Goal: Use online tool/utility: Utilize a website feature to perform a specific function

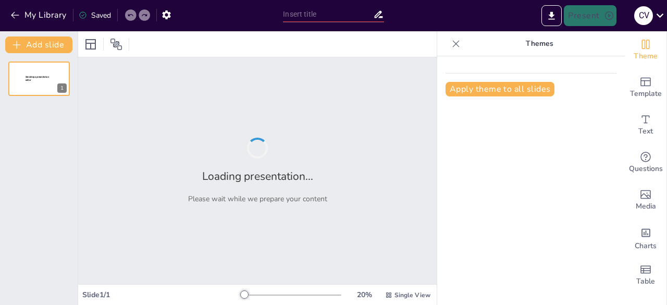
type input "Empleo con Apoyo: Construyendo Espacios Inclusivos en el Trabajo"
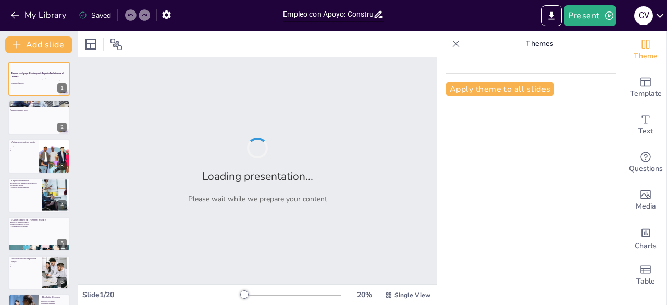
checkbox input "true"
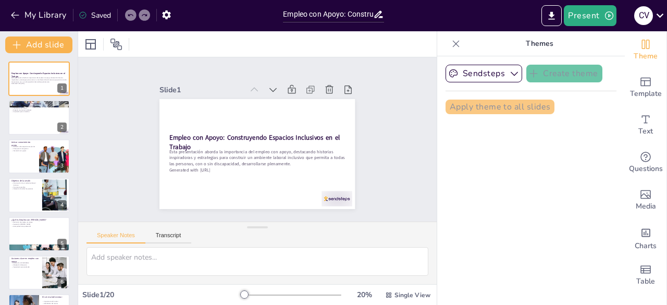
checkbox input "true"
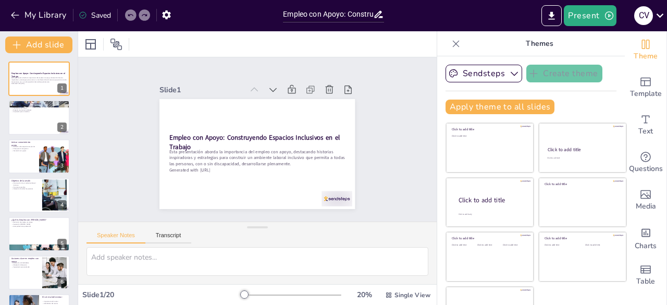
checkbox input "true"
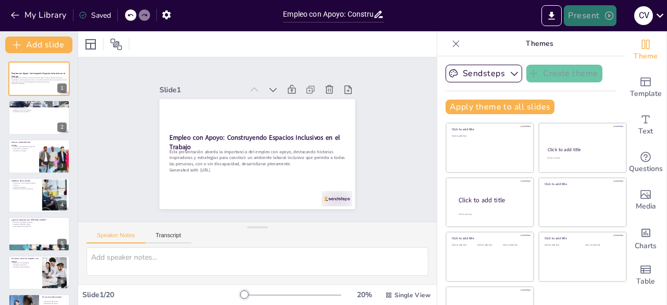
checkbox input "true"
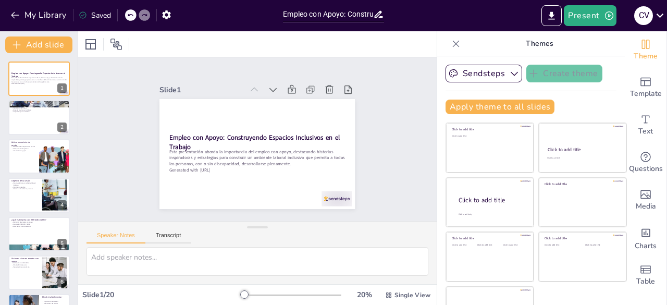
checkbox input "true"
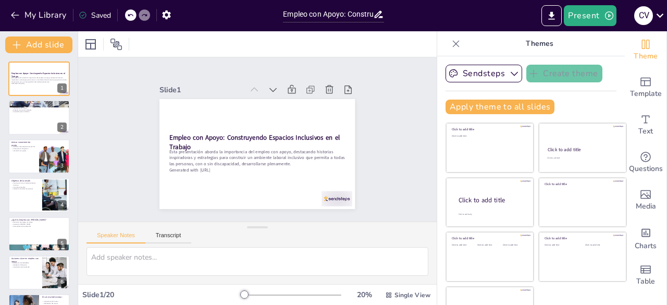
checkbox input "true"
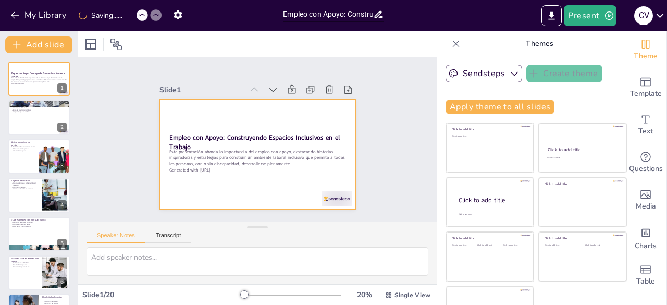
checkbox input "true"
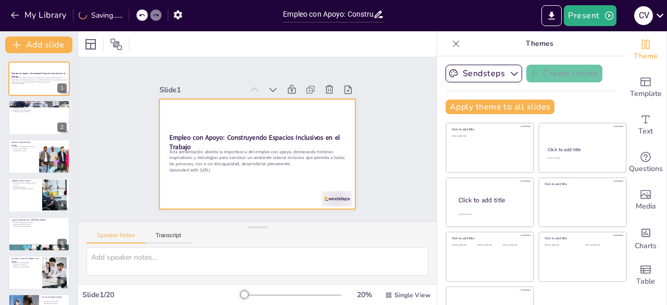
checkbox input "true"
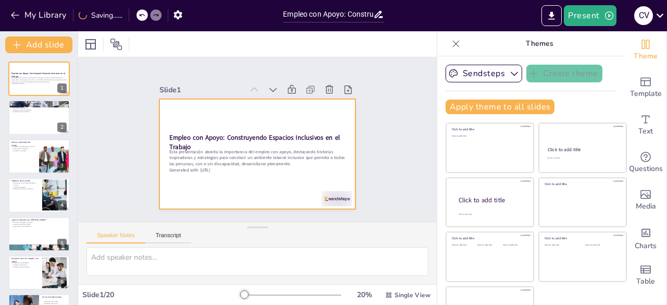
checkbox input "true"
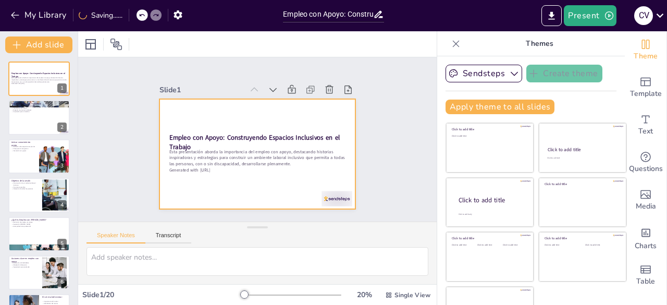
checkbox input "true"
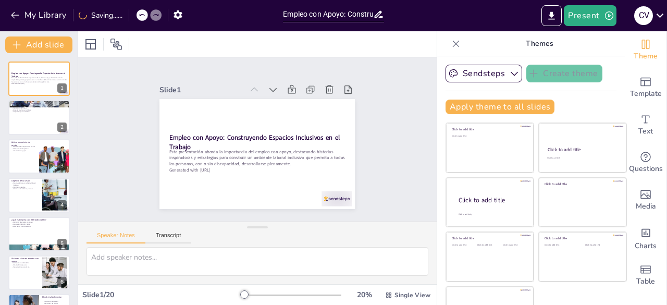
checkbox input "true"
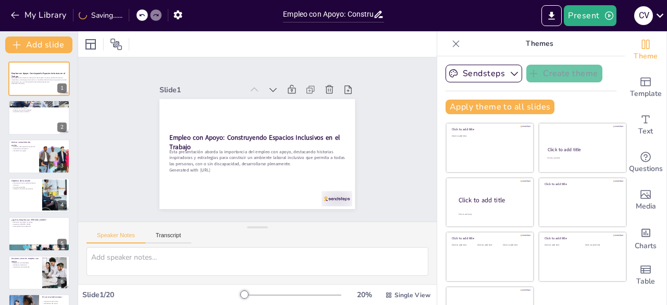
checkbox input "true"
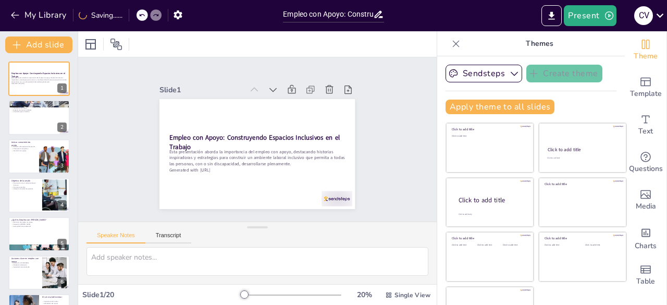
checkbox input "true"
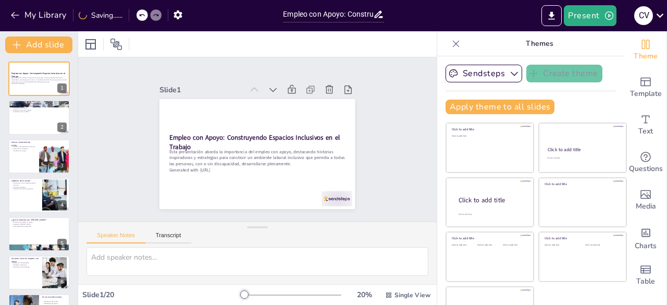
checkbox input "true"
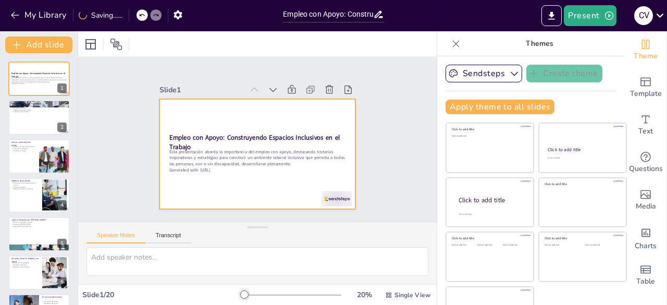
checkbox input "true"
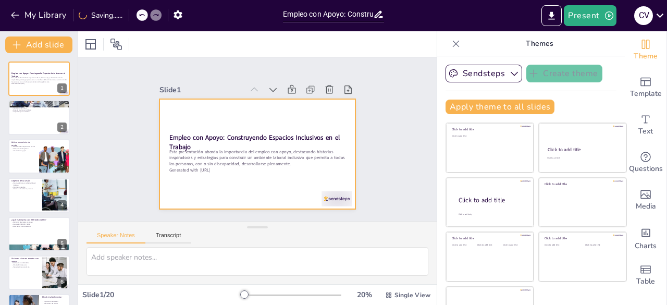
checkbox input "true"
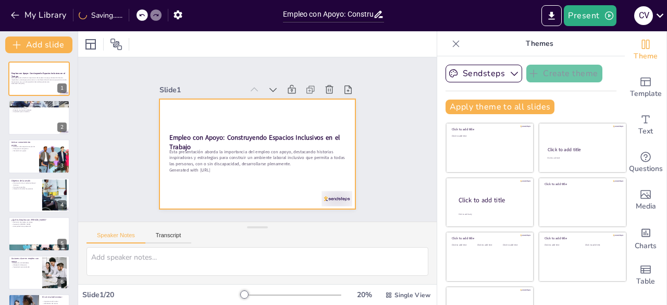
checkbox input "true"
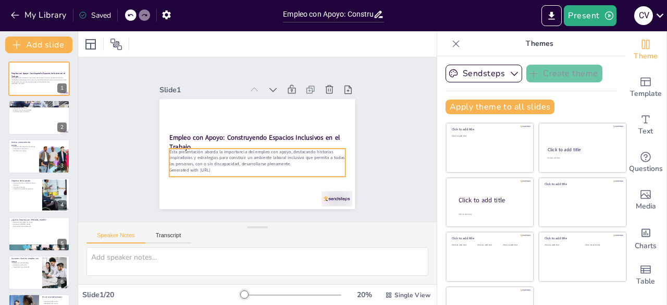
checkbox input "true"
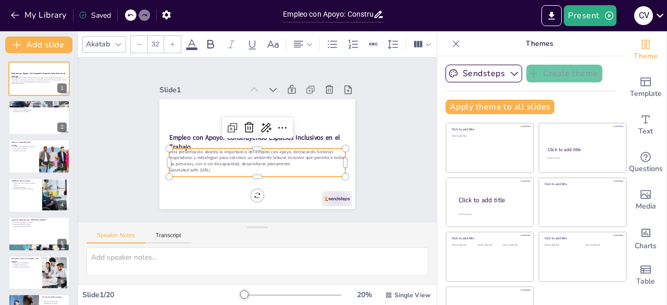
checkbox input "true"
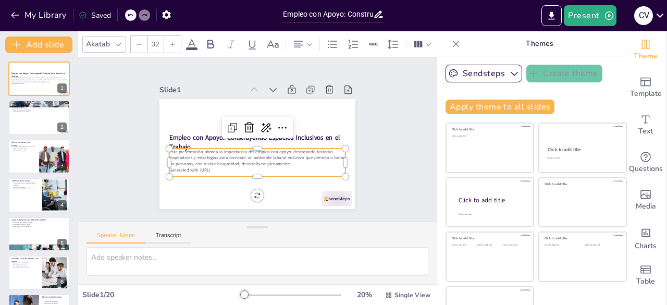
checkbox input "true"
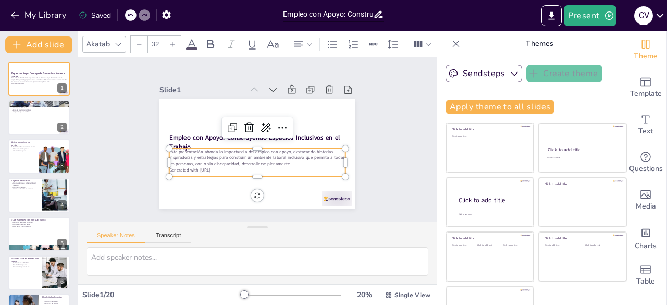
checkbox input "true"
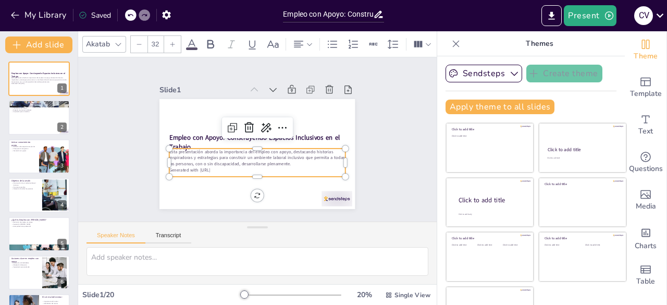
checkbox input "true"
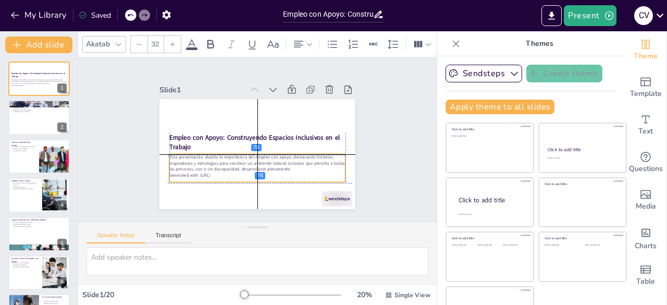
checkbox input "true"
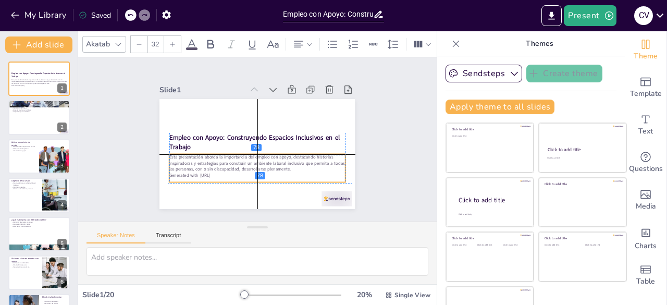
checkbox input "true"
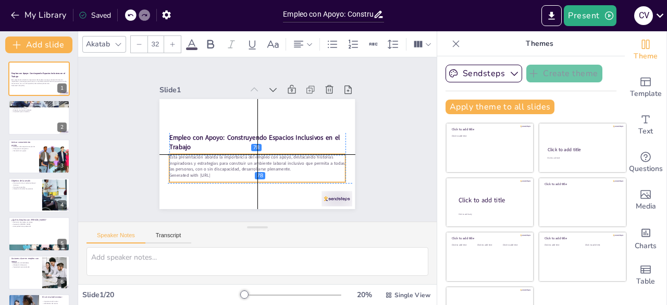
checkbox input "true"
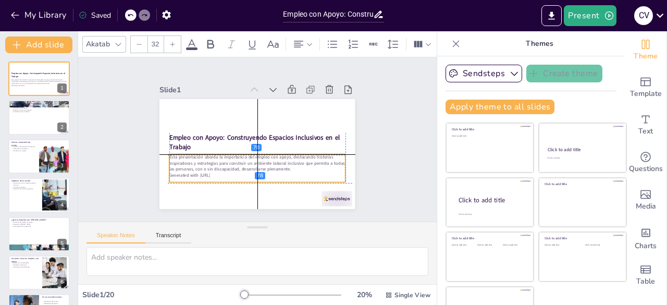
checkbox input "true"
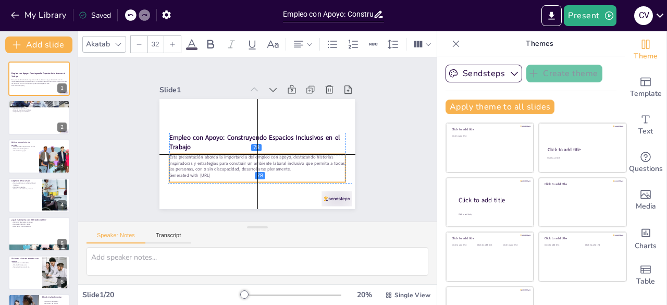
checkbox input "true"
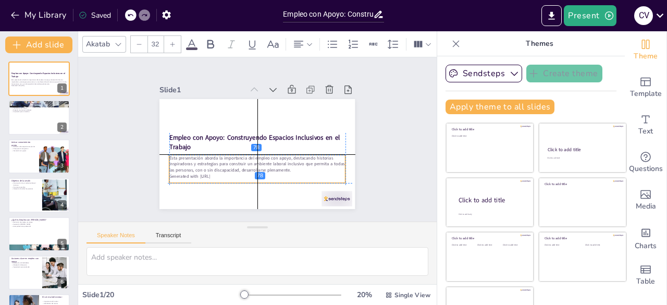
checkbox input "true"
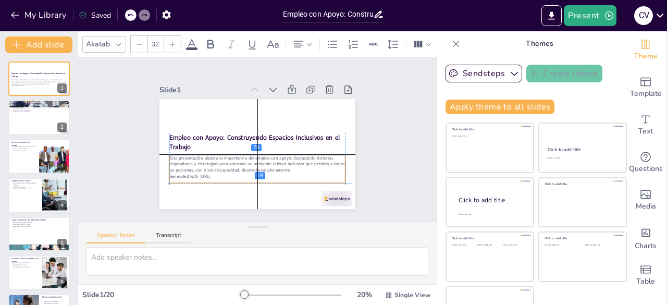
drag, startPoint x: 181, startPoint y: 156, endPoint x: 179, endPoint y: 164, distance: 8.6
click at [179, 164] on p "Esta presentación aborda la importancia del empleo con apoyo, destacando histor…" at bounding box center [240, 157] width 143 height 131
checkbox input "true"
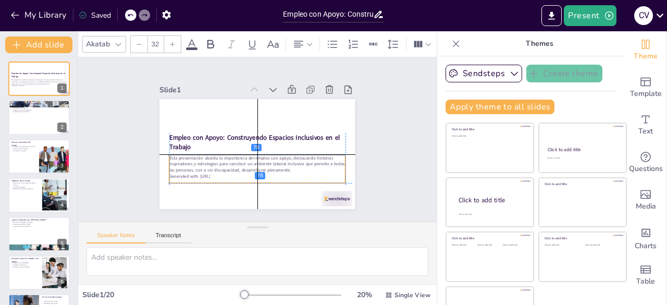
checkbox input "true"
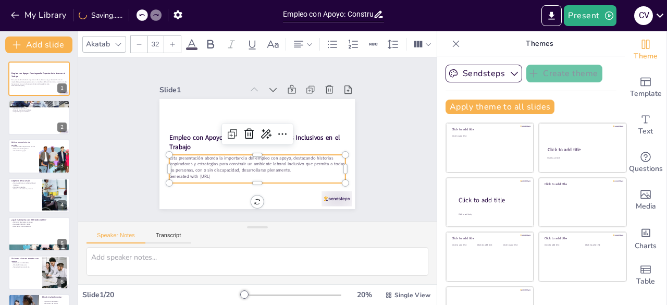
checkbox input "true"
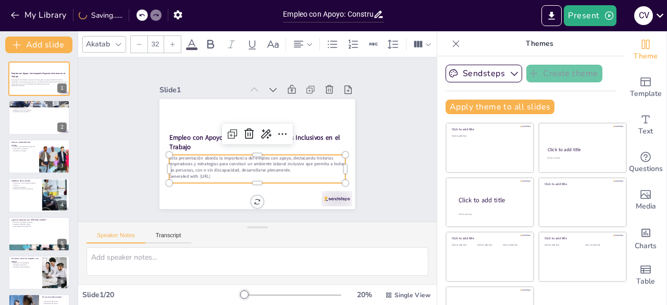
checkbox input "true"
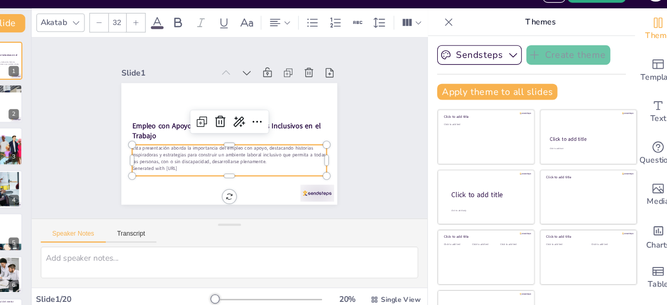
checkbox input "true"
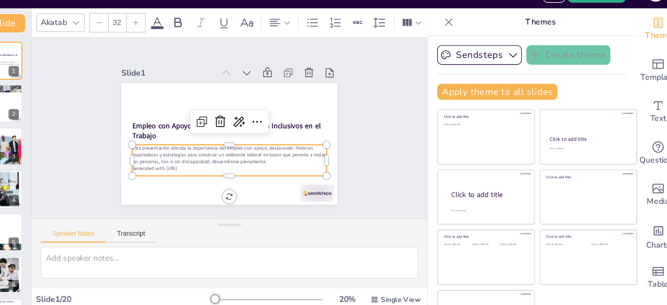
checkbox input "true"
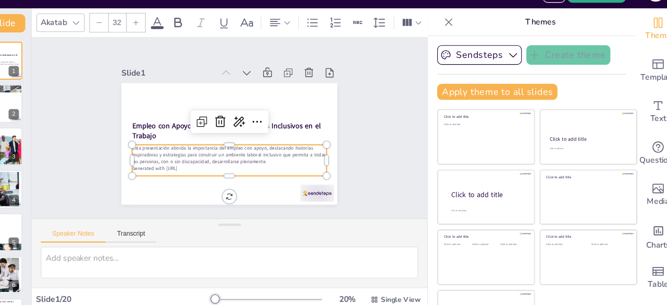
checkbox input "true"
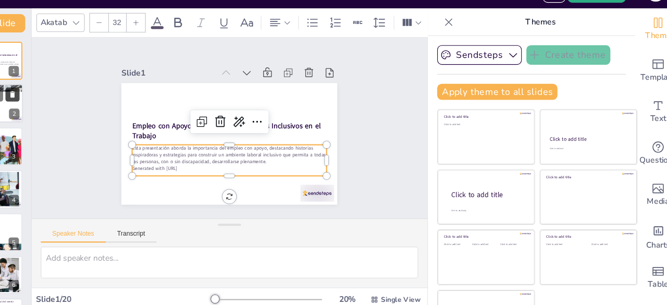
checkbox input "true"
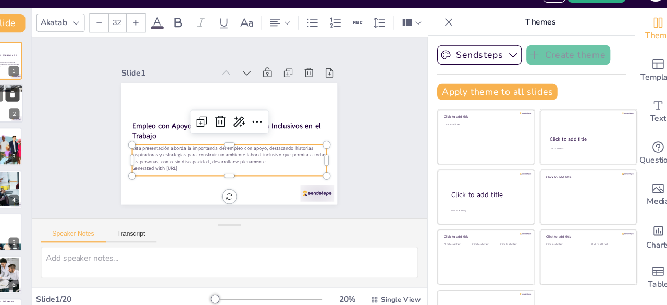
checkbox input "true"
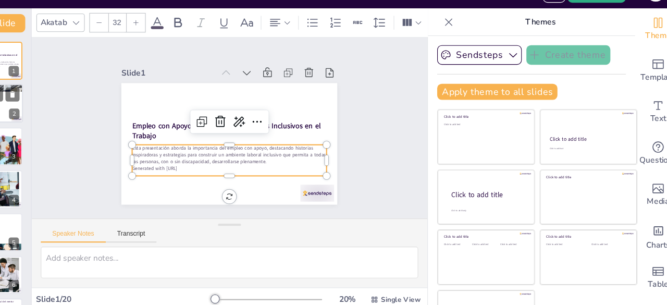
checkbox input "true"
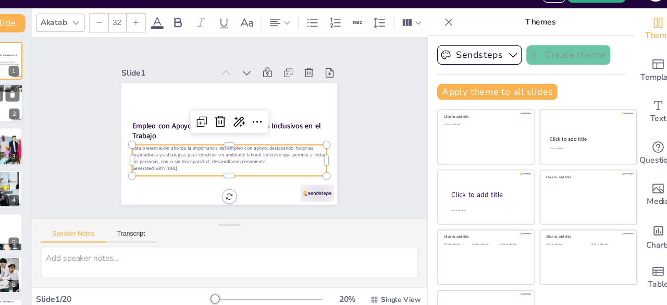
click at [51, 122] on div at bounding box center [39, 117] width 63 height 35
type textarea "La historia de [PERSON_NAME] muestra que, con el apoyo adecuado, se pueden supe…"
checkbox input "true"
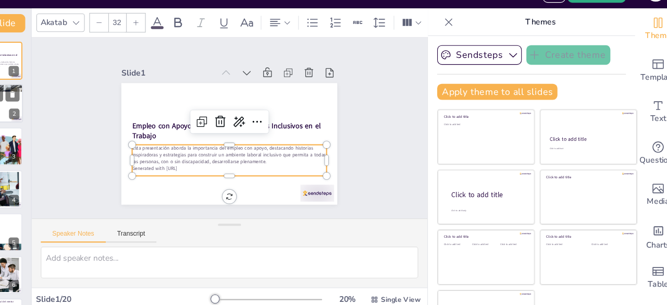
checkbox input "true"
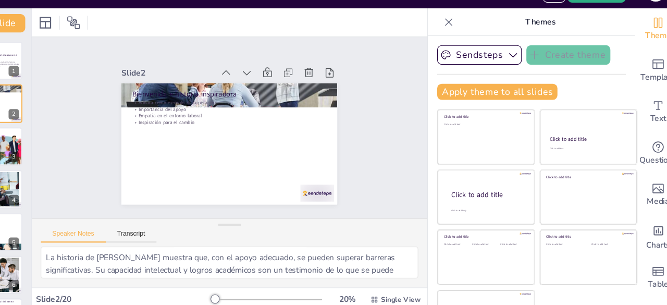
checkbox input "true"
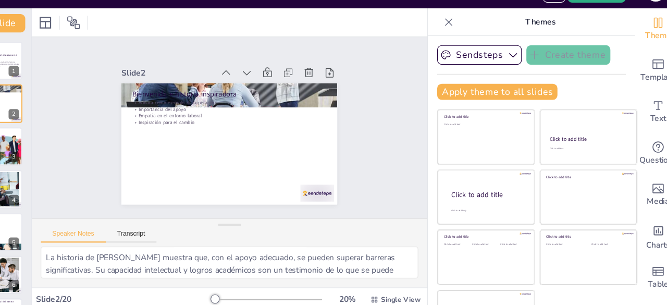
checkbox input "true"
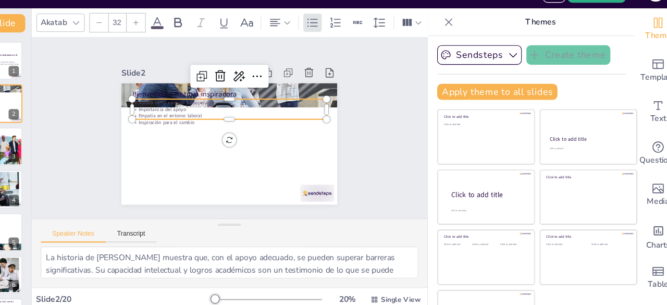
click at [187, 131] on div "Bienvenida e historia inspiradora [PERSON_NAME] como ejemplo de superación Impo…" at bounding box center [243, 138] width 130 height 206
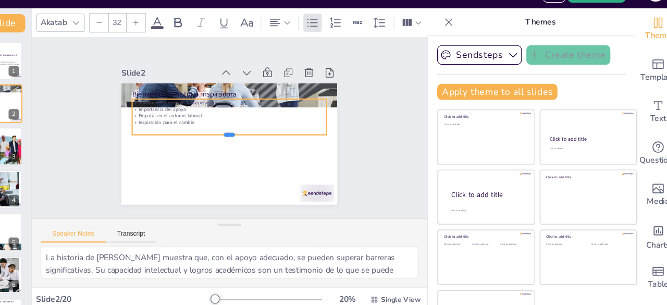
drag, startPoint x: 186, startPoint y: 130, endPoint x: 190, endPoint y: 144, distance: 14.5
click at [216, 144] on div at bounding box center [247, 143] width 62 height 170
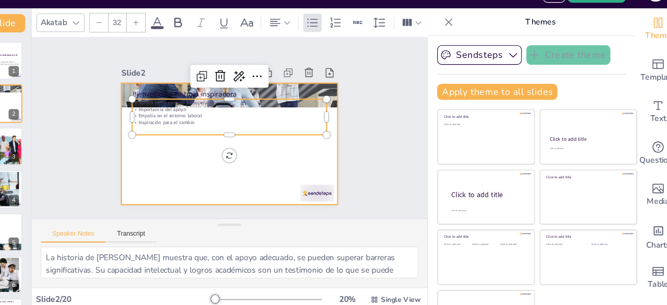
click at [194, 157] on div at bounding box center [246, 149] width 213 height 219
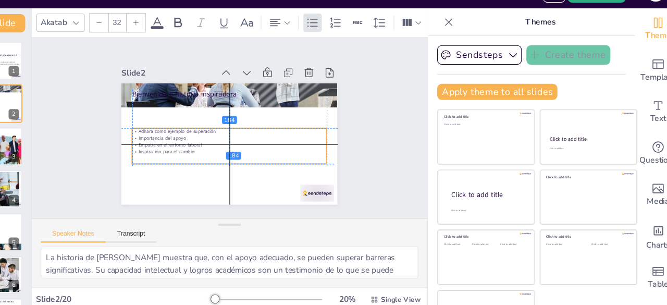
drag, startPoint x: 199, startPoint y: 133, endPoint x: 199, endPoint y: 160, distance: 26.6
click at [199, 160] on div "Adhara como ejemplo de superación Importancia del apoyo Empatía en el entorno l…" at bounding box center [257, 156] width 176 height 32
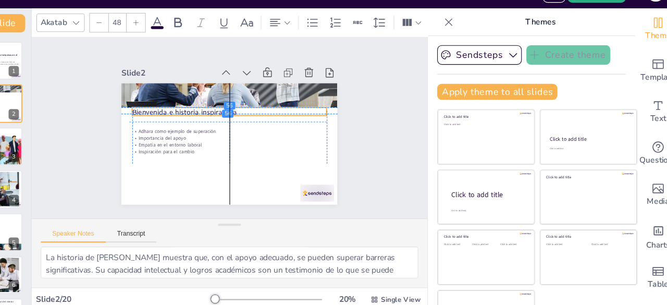
drag, startPoint x: 193, startPoint y: 104, endPoint x: 191, endPoint y: 124, distance: 19.5
click at [191, 124] on p "Bienvenida e historia inspiradora" at bounding box center [262, 152] width 170 height 63
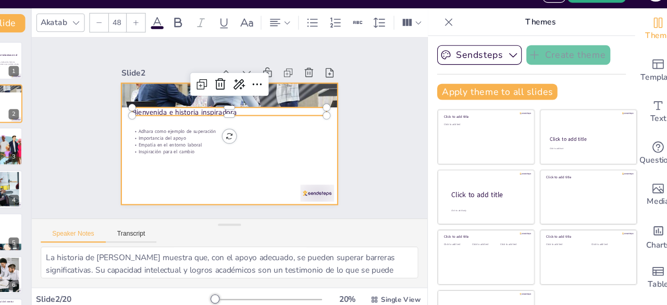
click at [195, 188] on div at bounding box center [243, 141] width 130 height 206
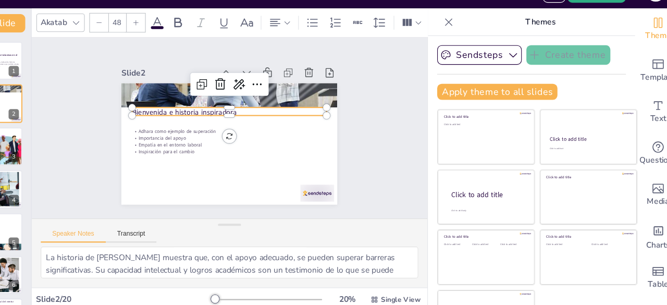
click at [238, 124] on p "Bienvenida e historia inspiradora" at bounding box center [249, 150] width 147 height 111
click at [257, 128] on div at bounding box center [257, 132] width 176 height 8
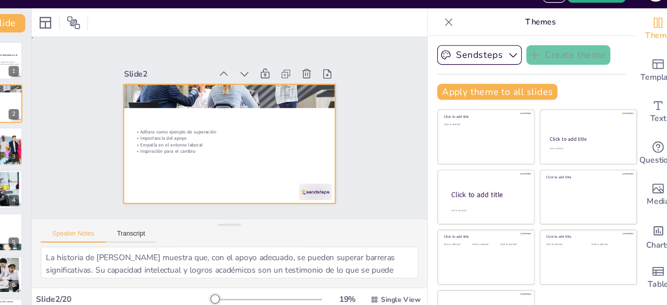
click at [216, 132] on div at bounding box center [248, 128] width 214 height 208
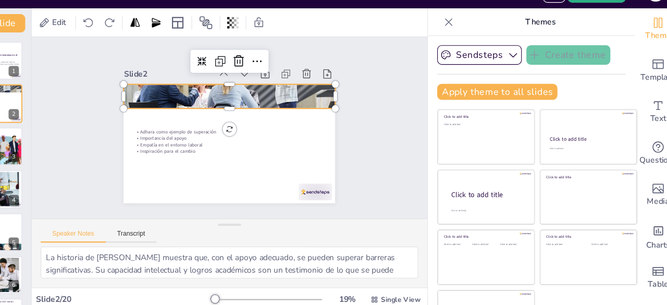
click at [245, 110] on div at bounding box center [251, 111] width 207 height 135
click at [637, 119] on div "Text" at bounding box center [646, 125] width 42 height 38
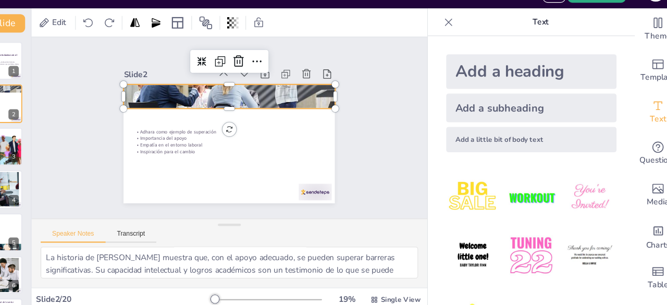
click at [544, 98] on div "Add a heading" at bounding box center [531, 88] width 154 height 31
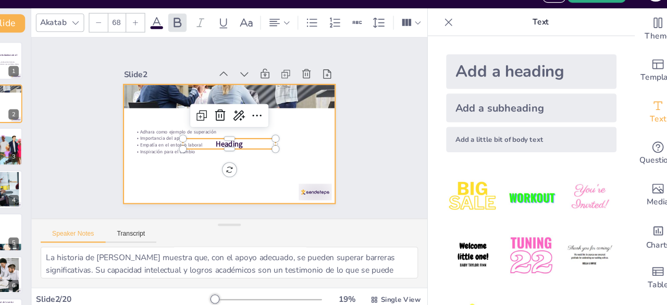
click at [269, 179] on div at bounding box center [261, 153] width 215 height 162
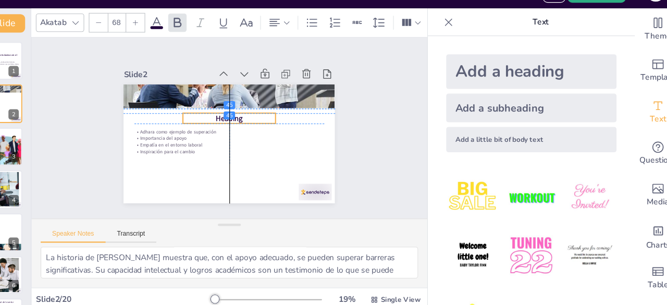
drag, startPoint x: 268, startPoint y: 154, endPoint x: 265, endPoint y: 130, distance: 24.2
click at [265, 130] on p "Heading" at bounding box center [252, 146] width 73 height 57
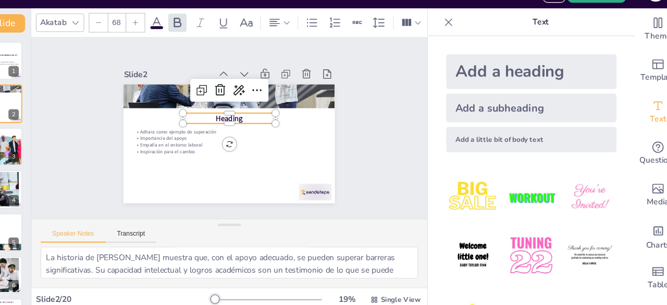
click at [270, 131] on div at bounding box center [257, 140] width 62 height 68
click at [270, 129] on p "Heading" at bounding box center [258, 130] width 84 height 9
click at [270, 129] on p "Heading" at bounding box center [263, 133] width 69 height 63
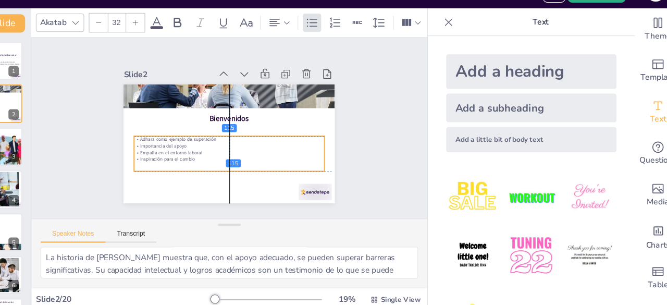
click at [251, 167] on div "Adhara como ejemplo de superación Importancia del apoyo Empatía en el entorno l…" at bounding box center [271, 158] width 158 height 127
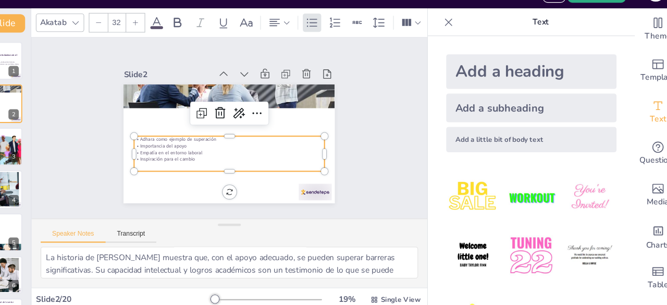
click at [226, 126] on p "Importancia del apoyo" at bounding box center [257, 123] width 172 height 6
click at [219, 135] on p "Importancia del apoyo" at bounding box center [259, 123] width 172 height 24
click at [219, 153] on p "Importancia del apoyo" at bounding box center [257, 156] width 172 height 6
click at [222, 151] on p "Adhara como ejemplo de superación" at bounding box center [253, 153] width 166 height 59
click at [216, 150] on p "Adhara como ejemplo de superación" at bounding box center [269, 130] width 106 height 143
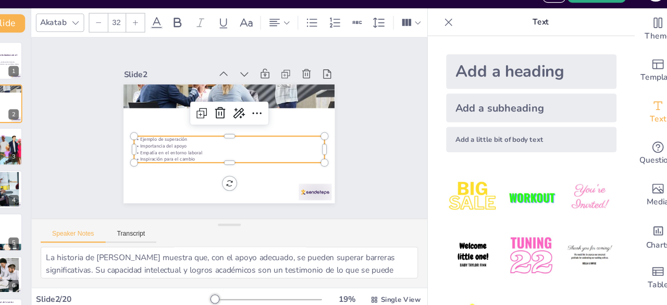
click at [184, 146] on p "Ejemplo de superación" at bounding box center [255, 150] width 170 height 42
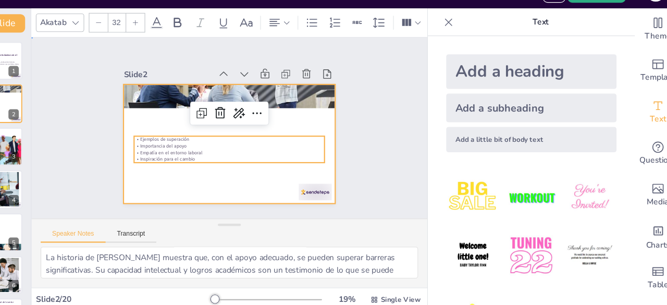
click at [214, 190] on div at bounding box center [264, 126] width 219 height 189
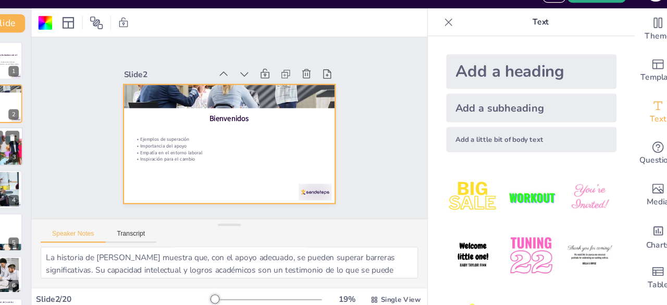
click at [52, 161] on div at bounding box center [54, 156] width 63 height 35
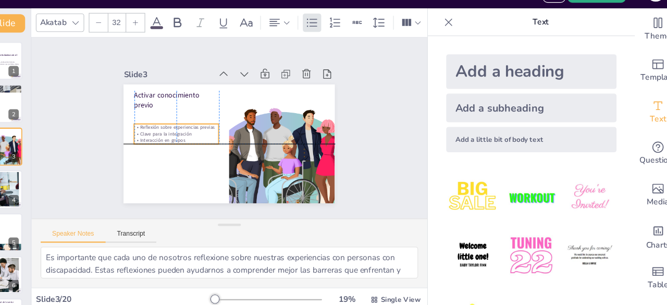
drag, startPoint x: 204, startPoint y: 129, endPoint x: 204, endPoint y: 142, distance: 13.6
click at [262, 140] on div "Reflexión sobre experiencias previas Clave para la integración Interacción en g…" at bounding box center [301, 119] width 78 height 41
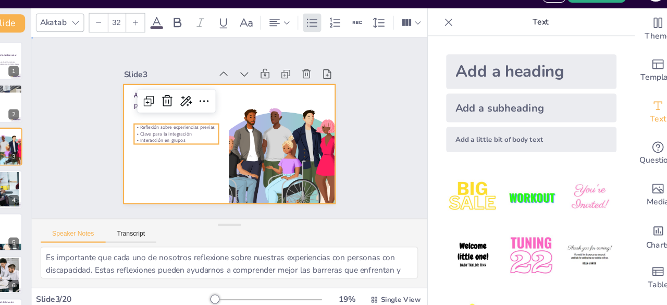
click at [186, 165] on div at bounding box center [271, 145] width 176 height 218
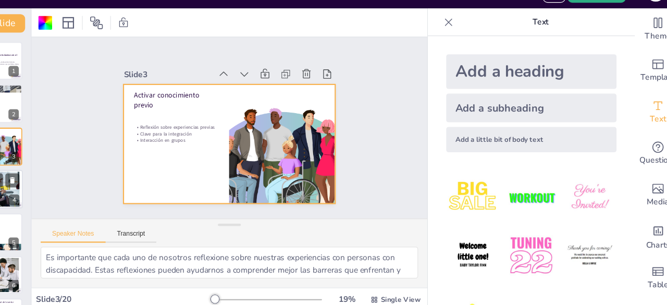
click at [58, 201] on div "4" at bounding box center [62, 204] width 9 height 9
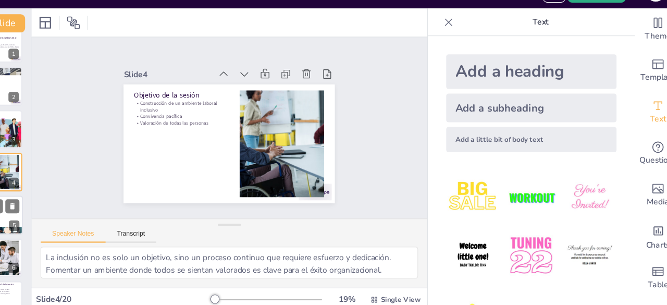
click at [56, 217] on div at bounding box center [39, 218] width 63 height 35
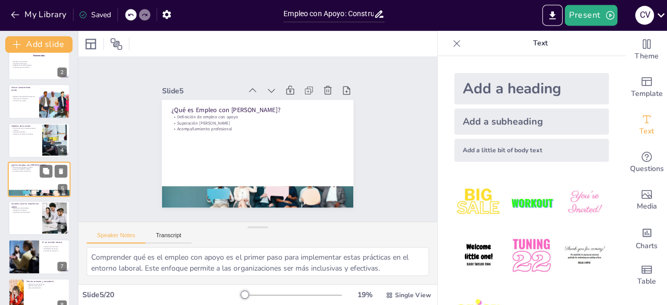
scroll to position [0, 0]
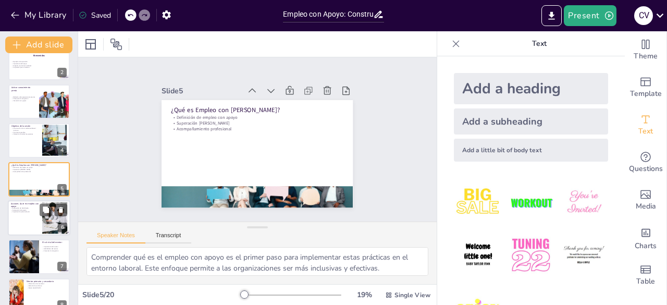
click at [27, 227] on div at bounding box center [39, 217] width 63 height 35
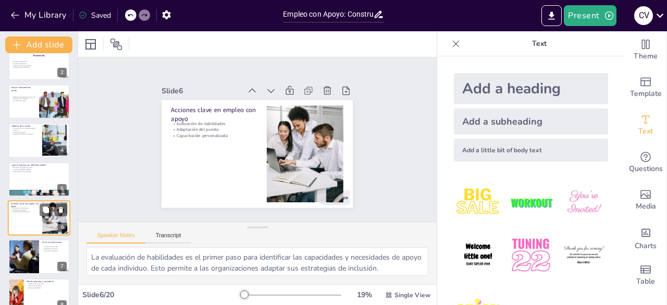
scroll to position [93, 0]
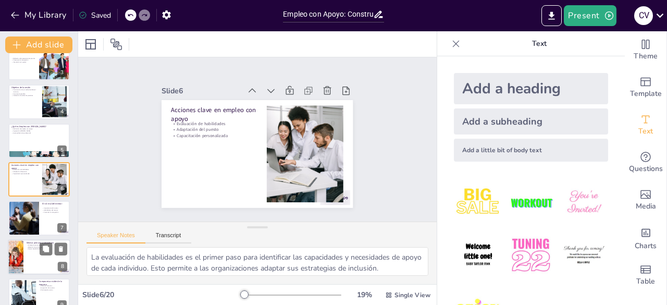
click at [27, 253] on div at bounding box center [39, 256] width 63 height 35
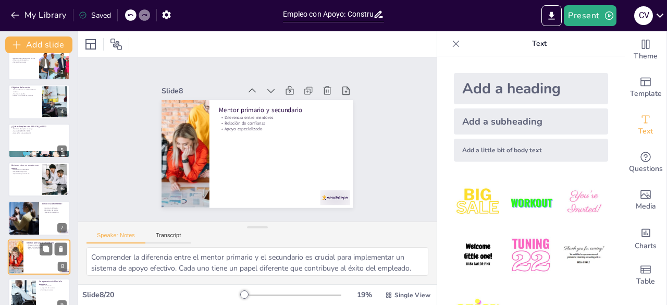
scroll to position [171, 0]
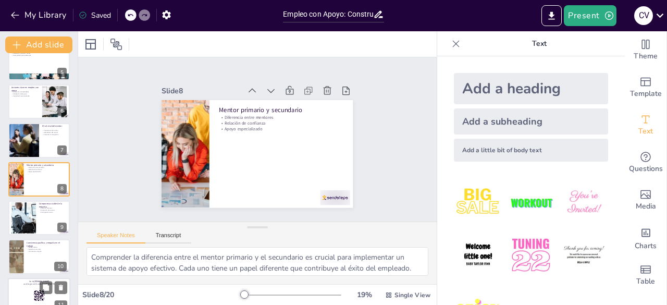
click at [32, 284] on p "and login with code Free51970472" at bounding box center [39, 283] width 56 height 3
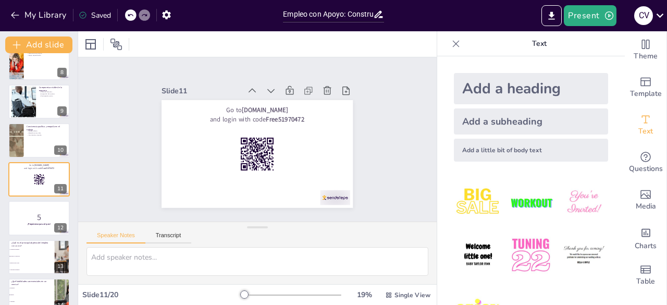
scroll to position [329, 0]
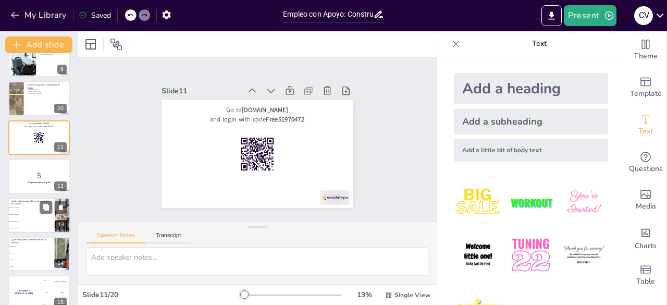
click at [35, 218] on li "Reducción de costos" at bounding box center [31, 221] width 47 height 7
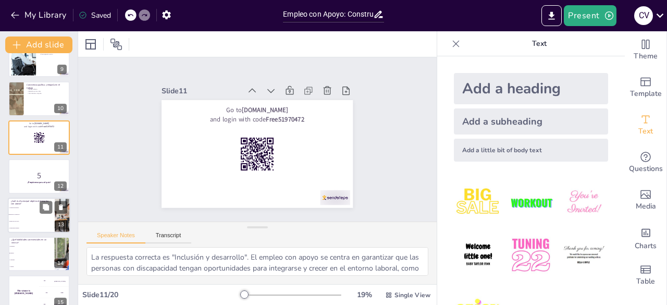
scroll to position [365, 0]
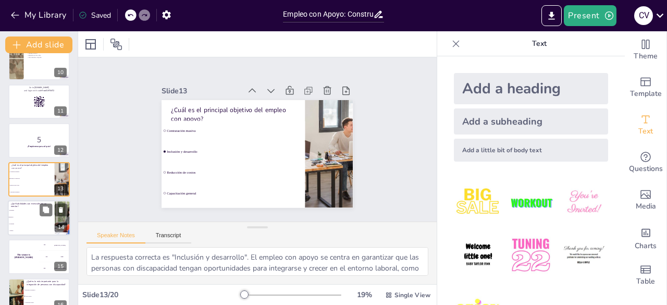
click at [43, 235] on div "¿Qué habilidades son esenciales en un mentor? Estrategia Empatía Liderazgo Anál…" at bounding box center [39, 217] width 63 height 35
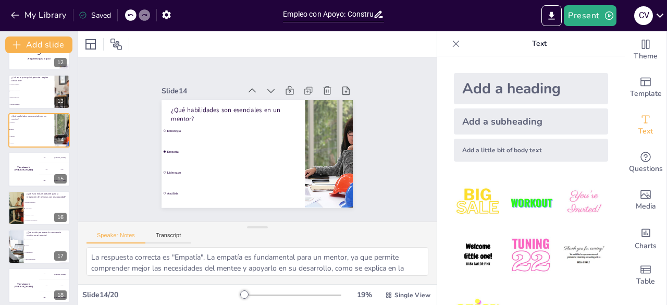
scroll to position [454, 0]
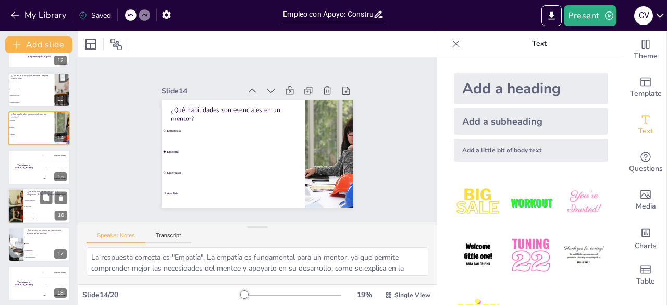
click at [46, 216] on li "Evaluación de desempeño" at bounding box center [46, 219] width 47 height 6
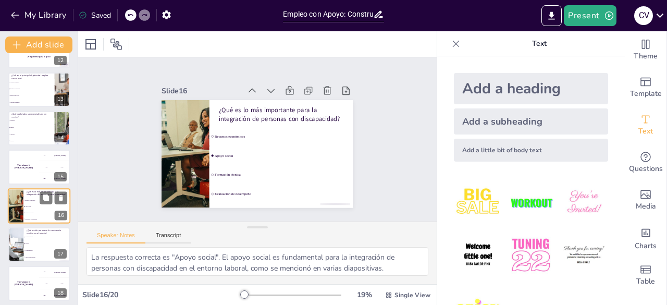
scroll to position [481, 0]
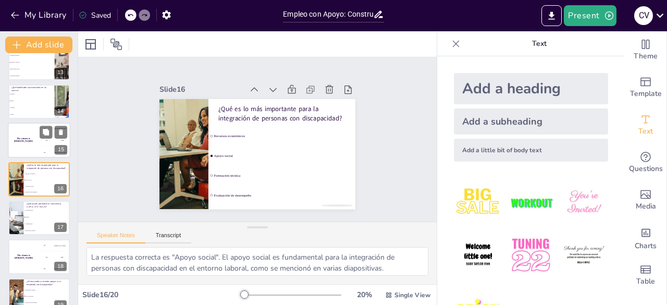
click at [24, 150] on div "The winner is [PERSON_NAME]" at bounding box center [23, 140] width 31 height 35
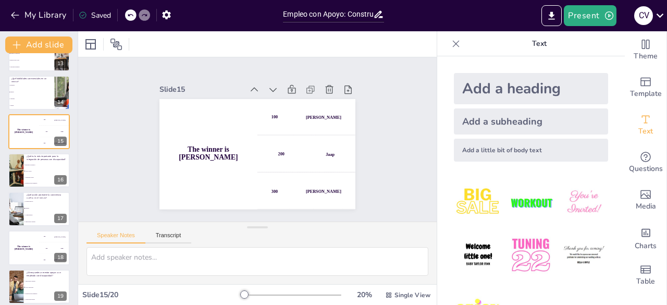
scroll to position [462, 0]
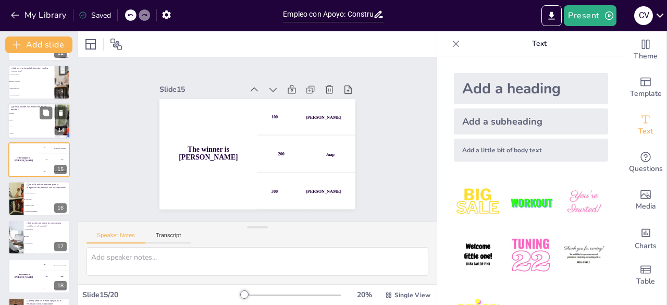
click at [25, 124] on li "Liderazgo" at bounding box center [31, 127] width 47 height 7
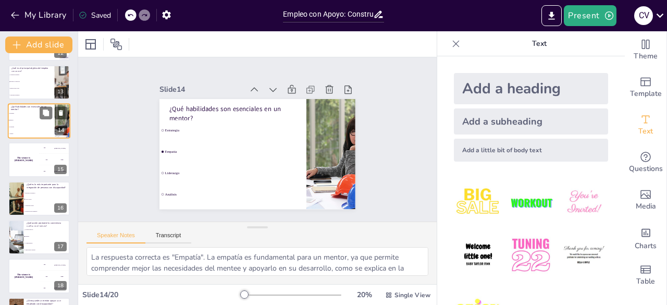
scroll to position [403, 0]
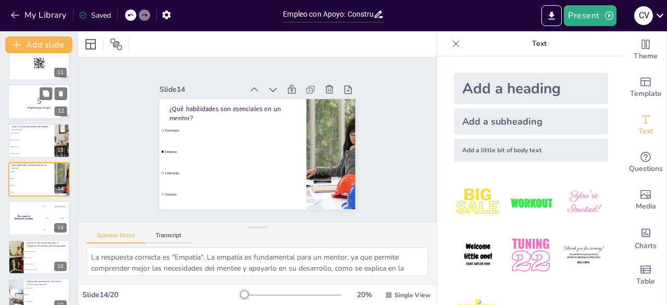
click at [42, 105] on p "5" at bounding box center [39, 100] width 56 height 11
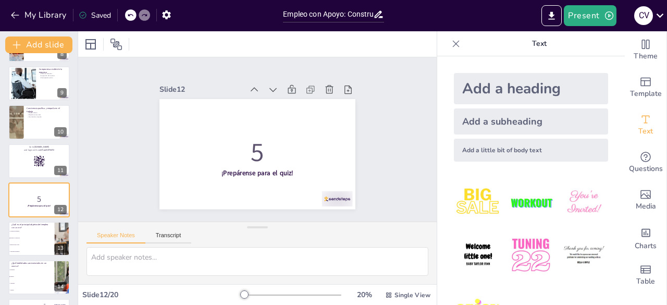
scroll to position [300, 0]
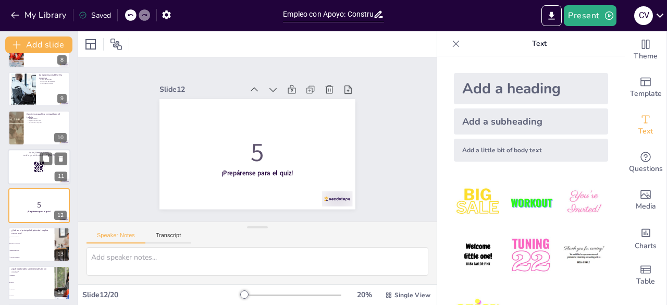
click at [47, 168] on div at bounding box center [39, 166] width 63 height 35
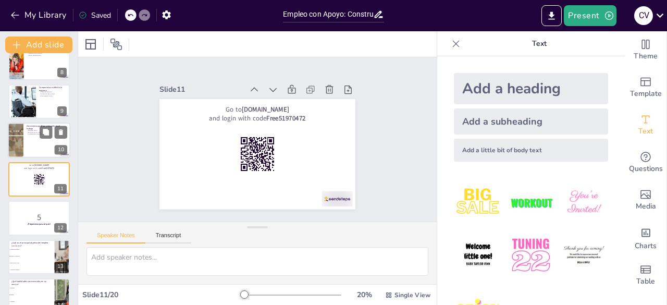
click at [37, 145] on div at bounding box center [39, 140] width 63 height 35
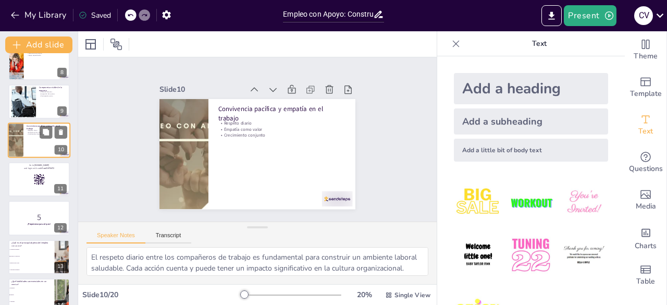
scroll to position [249, 0]
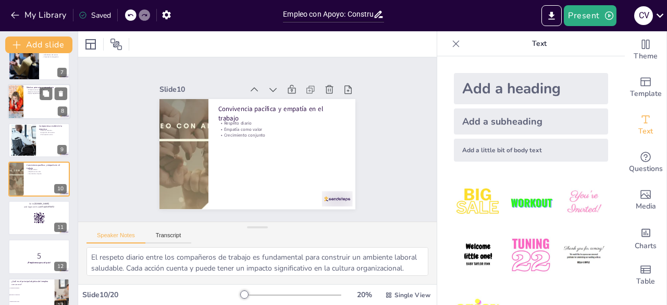
click at [41, 112] on div at bounding box center [39, 101] width 63 height 35
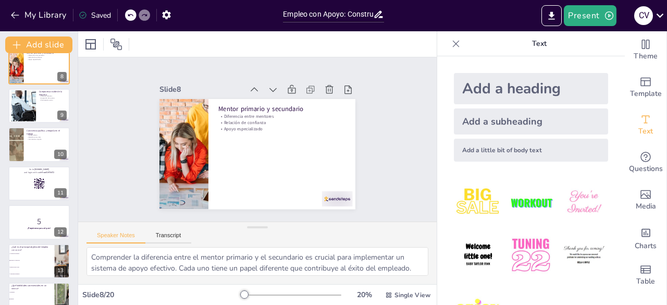
scroll to position [284, 0]
click at [34, 252] on span "Contratación masiva" at bounding box center [31, 253] width 45 height 2
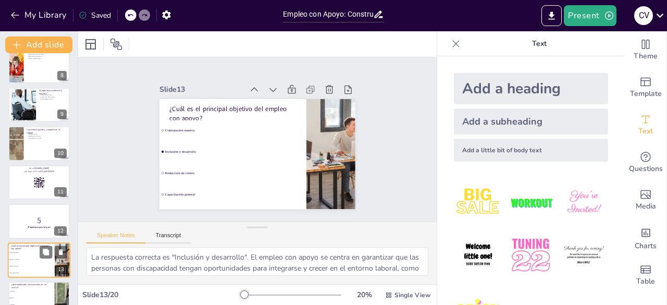
scroll to position [365, 0]
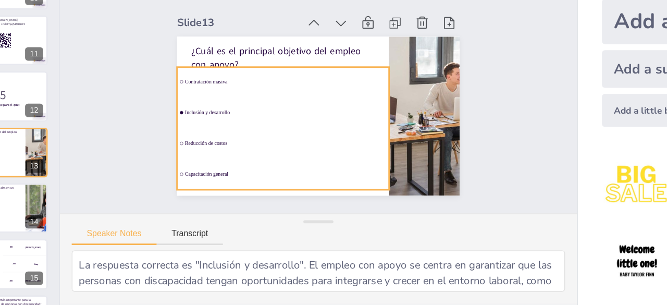
click at [171, 150] on div "¿Cuál es el principal objetivo del empleo con apoyo? Contratación masiva Inclus…" at bounding box center [243, 142] width 149 height 215
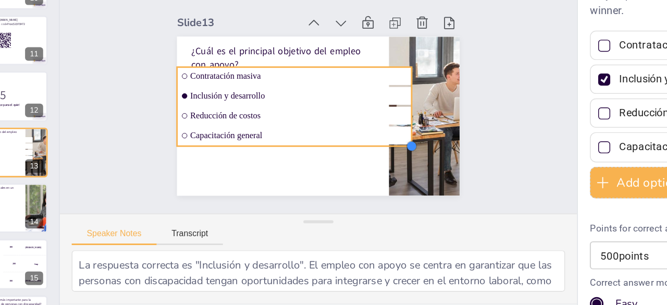
drag, startPoint x: 248, startPoint y: 149, endPoint x: 264, endPoint y: 170, distance: 27.2
click at [264, 170] on div "¿Cuál es el principal objetivo del empleo con apoyo? Contratación masiva Inclus…" at bounding box center [243, 142] width 149 height 215
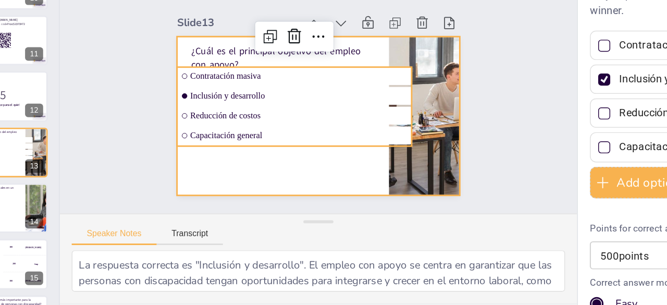
click at [260, 188] on div at bounding box center [250, 151] width 225 height 193
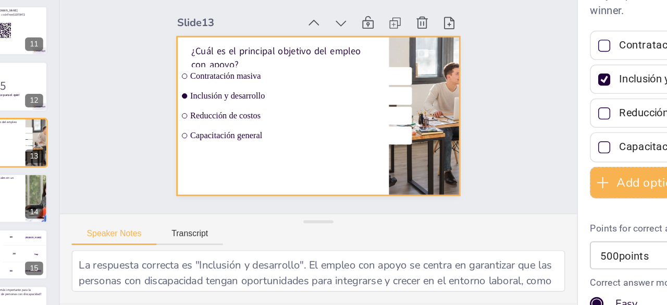
scroll to position [373, 0]
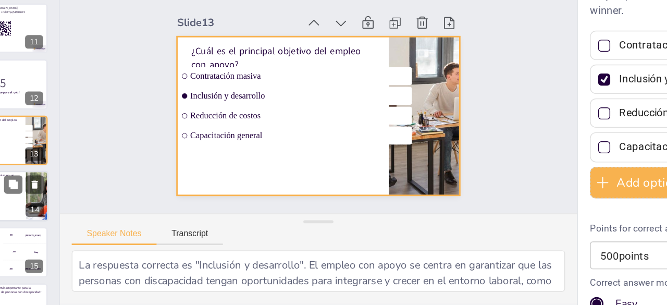
click at [45, 219] on li "Análisis" at bounding box center [31, 222] width 47 height 7
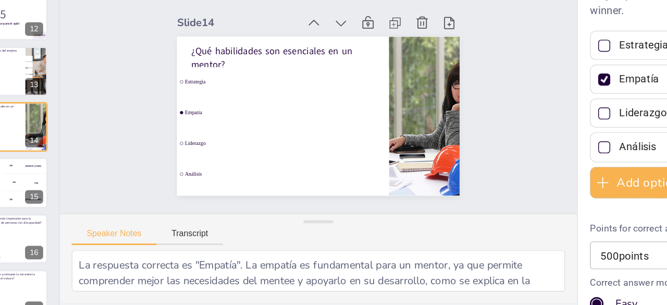
scroll to position [433, 0]
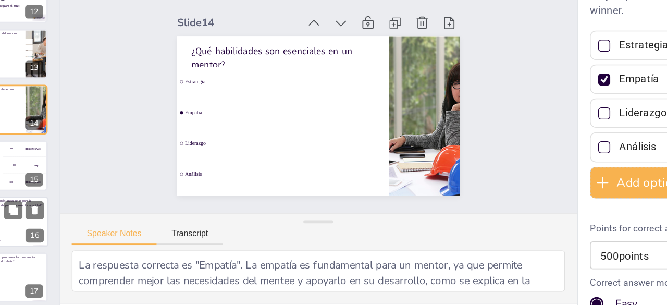
click at [50, 231] on li "Formación técnica" at bounding box center [46, 234] width 47 height 6
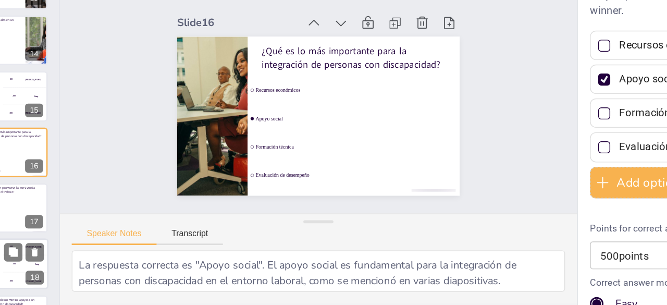
click at [47, 256] on div "200 Jaap" at bounding box center [54, 256] width 31 height 11
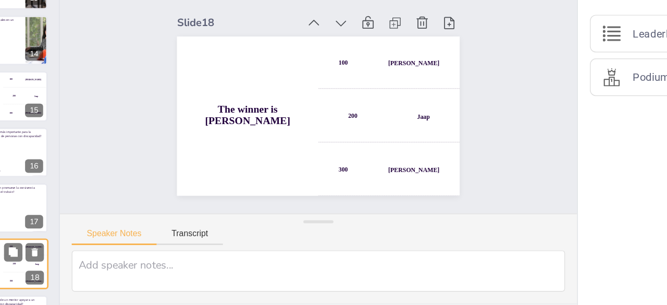
scroll to position [536, 0]
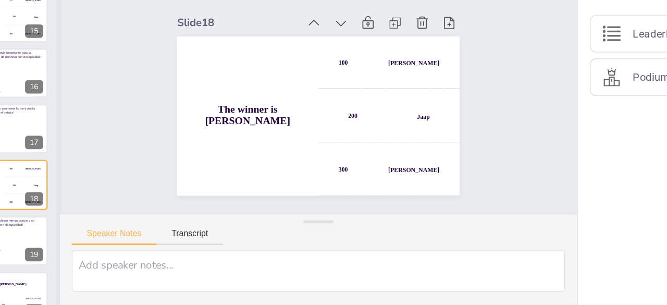
click at [76, 257] on div at bounding box center [78, 168] width 4 height 274
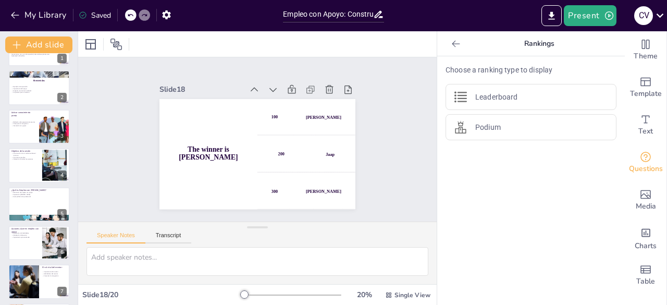
scroll to position [0, 0]
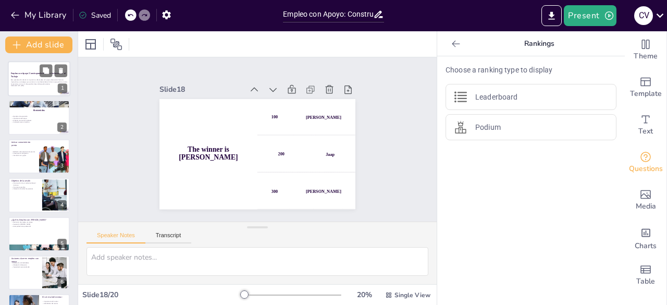
click at [40, 83] on p "Esta presentación aborda la importancia del empleo con apoyo, destacando histor…" at bounding box center [39, 82] width 56 height 6
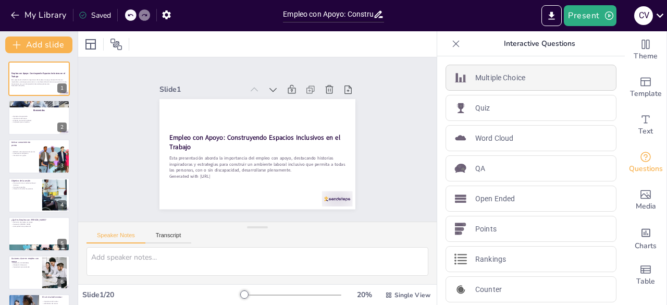
click at [532, 78] on div "Multiple Choice" at bounding box center [531, 78] width 171 height 26
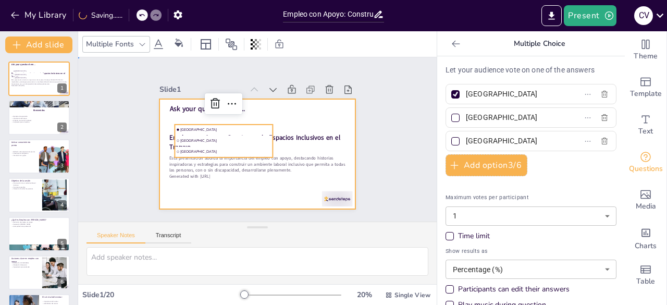
click at [289, 192] on div at bounding box center [257, 154] width 196 height 110
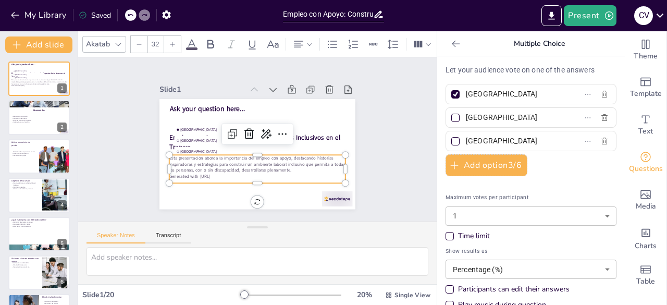
click at [257, 176] on div "Esta presentación aborda la importancia del empleo con apoyo, destacando histor…" at bounding box center [228, 133] width 64 height 178
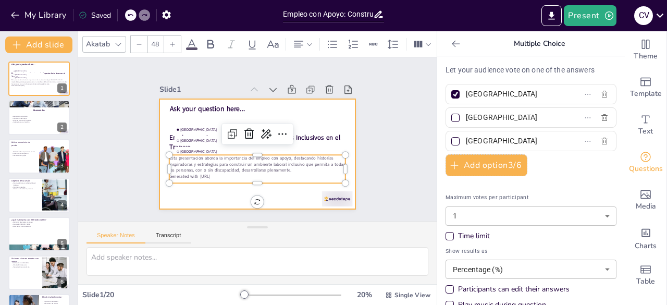
click at [313, 131] on strong "Empleo con Apoyo: Construyendo Espacios Inclusivos en el Trabajo" at bounding box center [261, 143] width 149 height 108
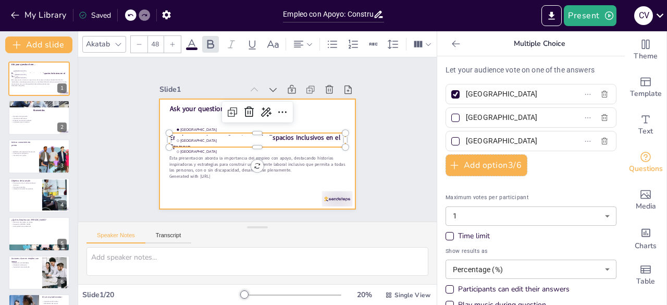
click at [270, 183] on div at bounding box center [243, 144] width 165 height 220
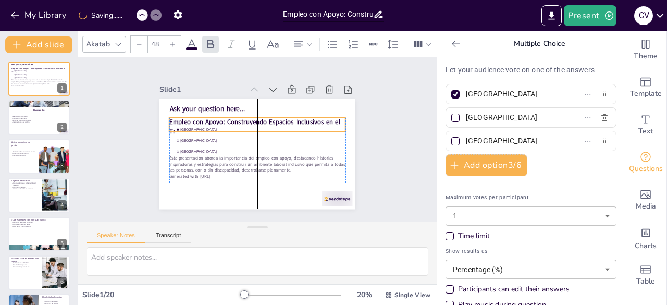
drag, startPoint x: 274, startPoint y: 139, endPoint x: 273, endPoint y: 124, distance: 15.2
click at [273, 124] on p "Empleo con Apoyo: Construyendo Espacios Inclusivos en el Trabajo" at bounding box center [266, 130] width 131 height 143
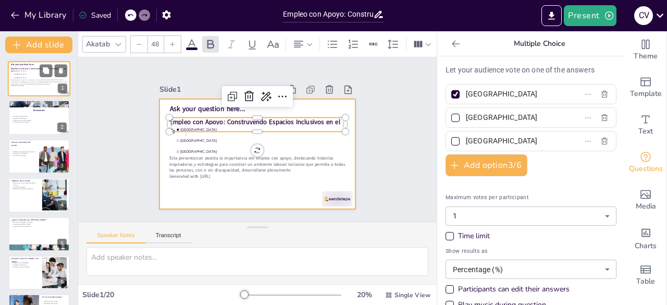
click at [46, 89] on div at bounding box center [39, 78] width 63 height 35
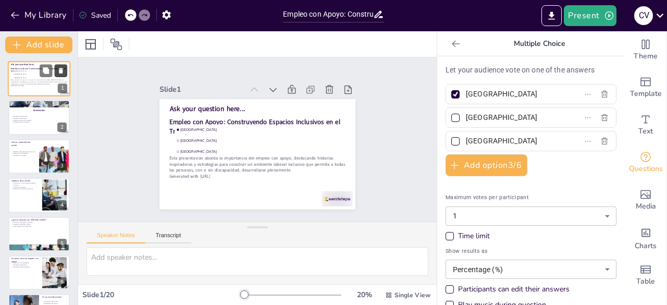
click at [64, 71] on icon at bounding box center [60, 70] width 7 height 7
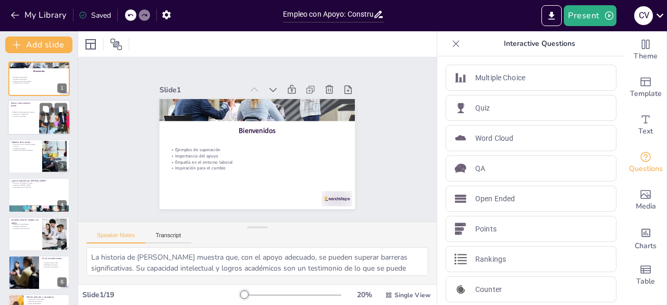
click at [20, 124] on div at bounding box center [39, 117] width 63 height 35
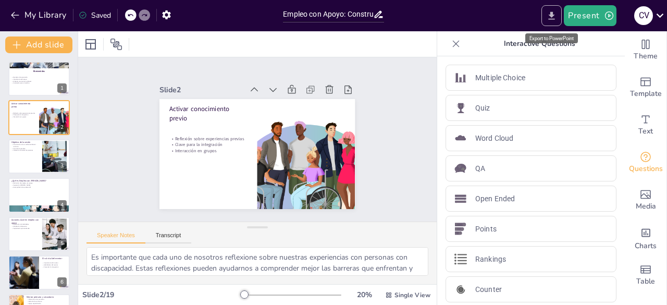
click at [552, 22] on button "Export to PowerPoint" at bounding box center [551, 15] width 20 height 21
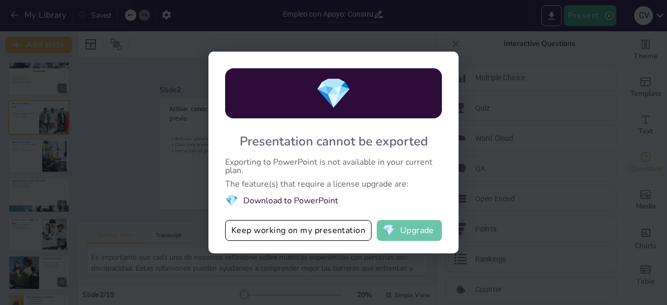
click at [404, 229] on button "💎 Upgrade" at bounding box center [409, 230] width 65 height 21
